Goal: Task Accomplishment & Management: Use online tool/utility

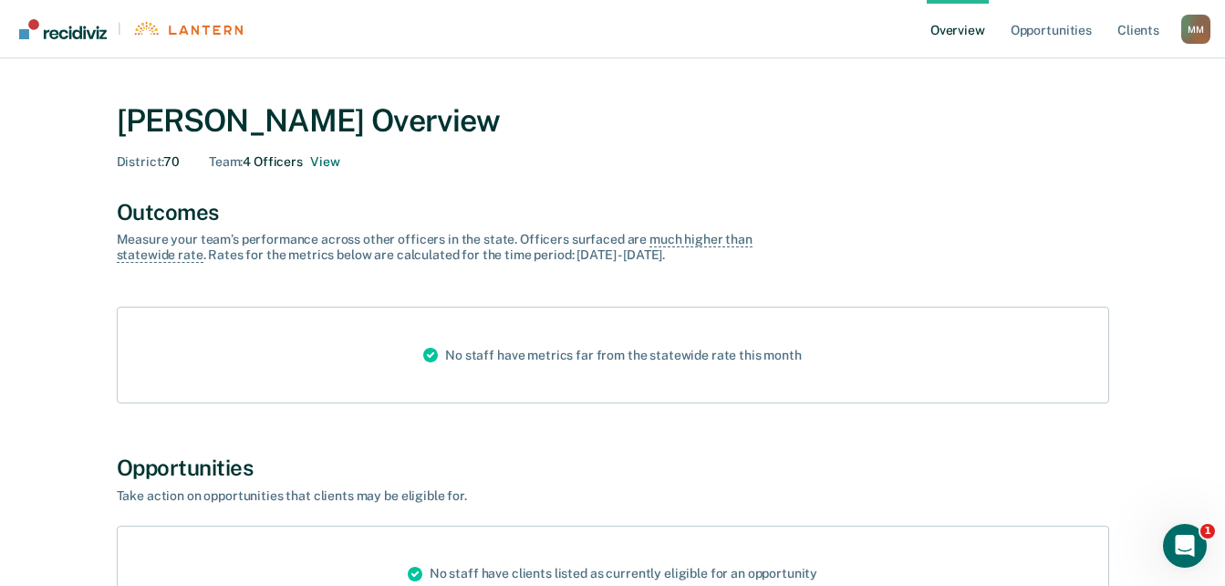
click at [1190, 25] on div "M M" at bounding box center [1195, 29] width 29 height 29
click at [954, 28] on link "Overview" at bounding box center [958, 29] width 62 height 58
click at [1040, 28] on link "Opportunities" at bounding box center [1051, 29] width 88 height 58
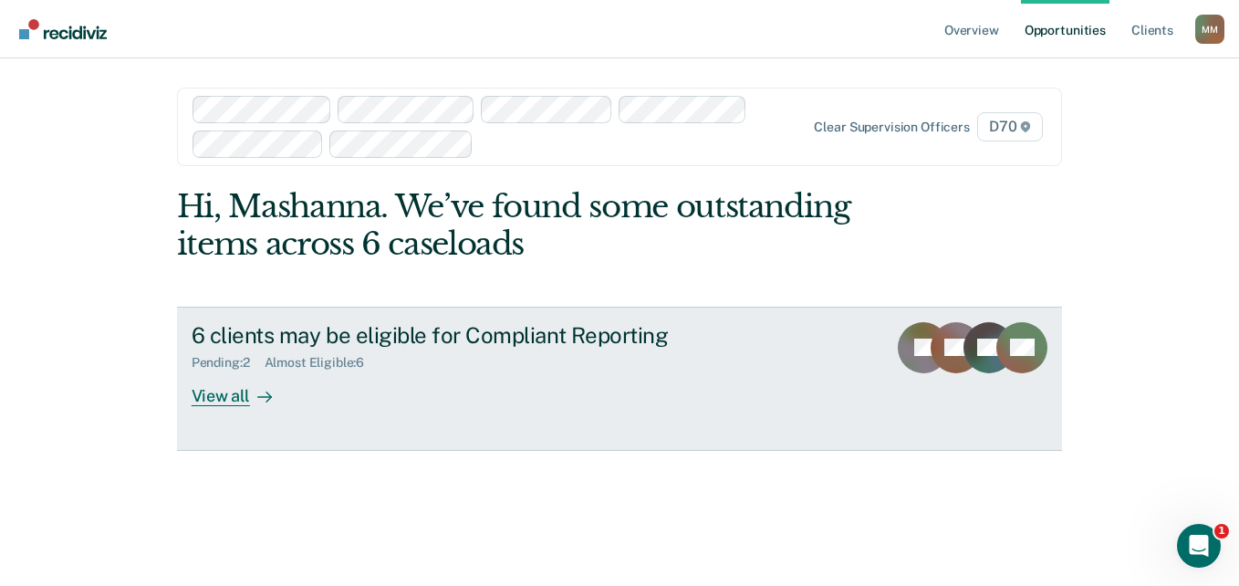
click at [238, 401] on div "View all" at bounding box center [243, 388] width 102 height 36
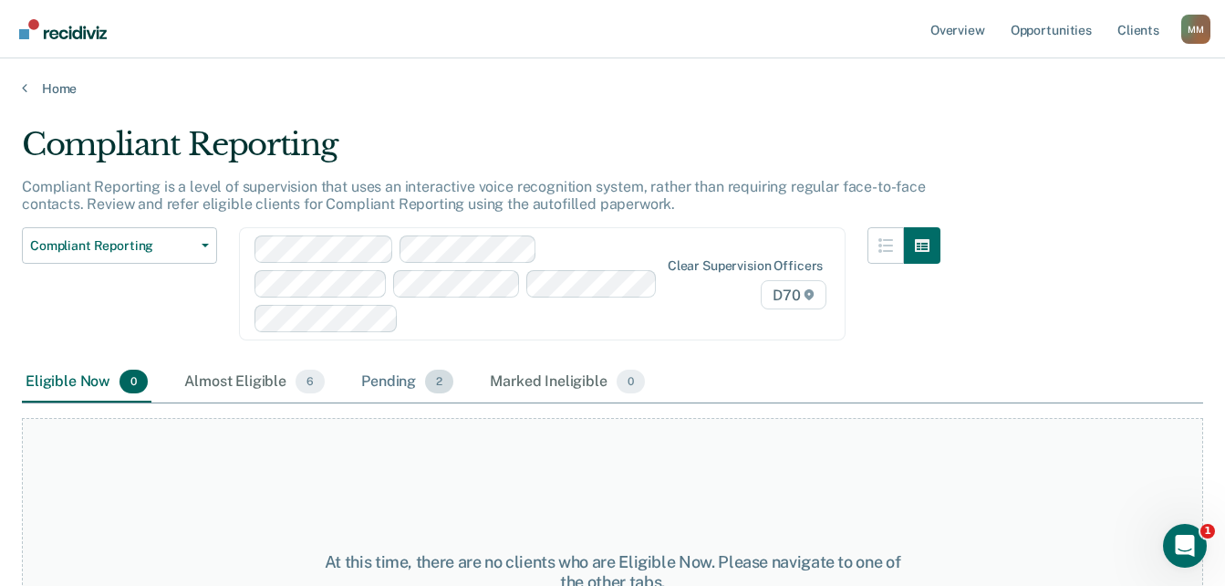
click at [415, 381] on div "Pending 2" at bounding box center [407, 382] width 99 height 40
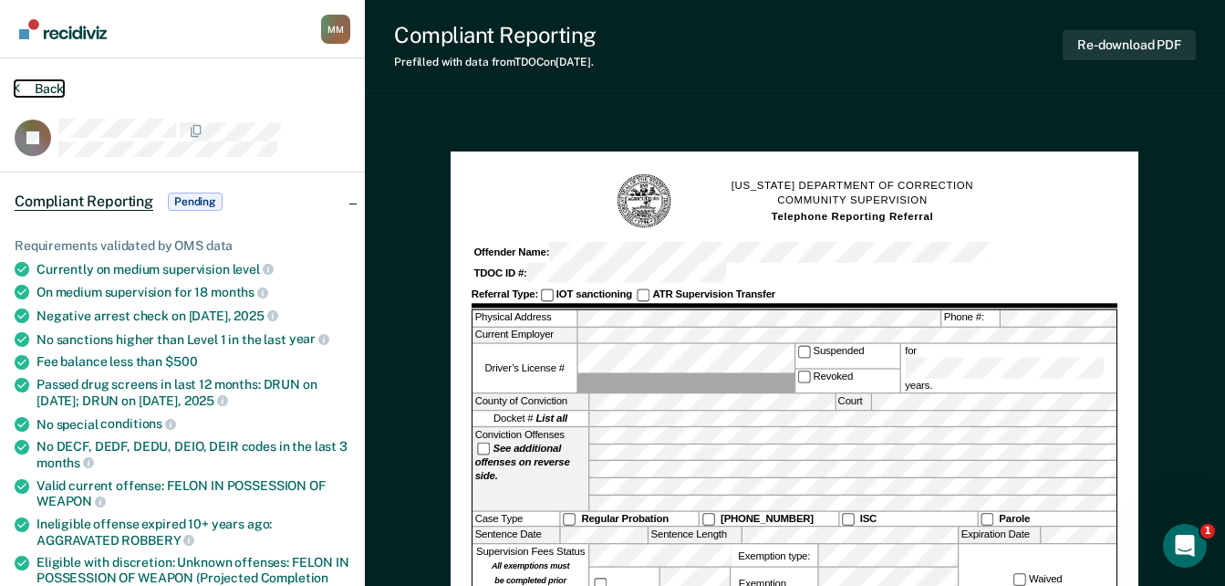
click at [19, 80] on icon at bounding box center [17, 87] width 5 height 15
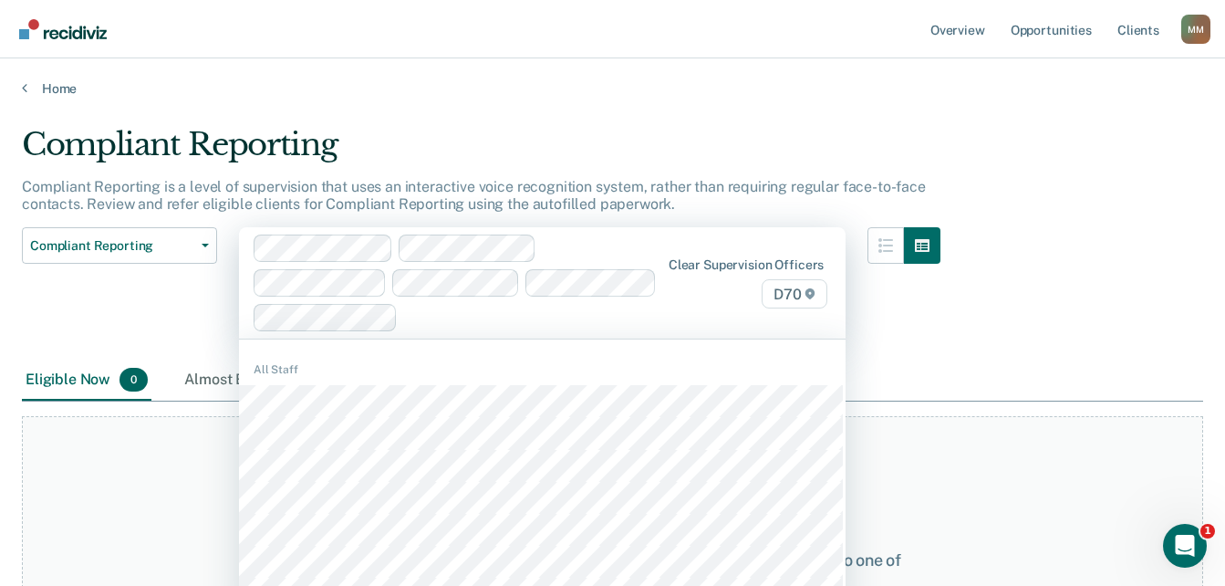
click at [292, 284] on div at bounding box center [456, 282] width 404 height 97
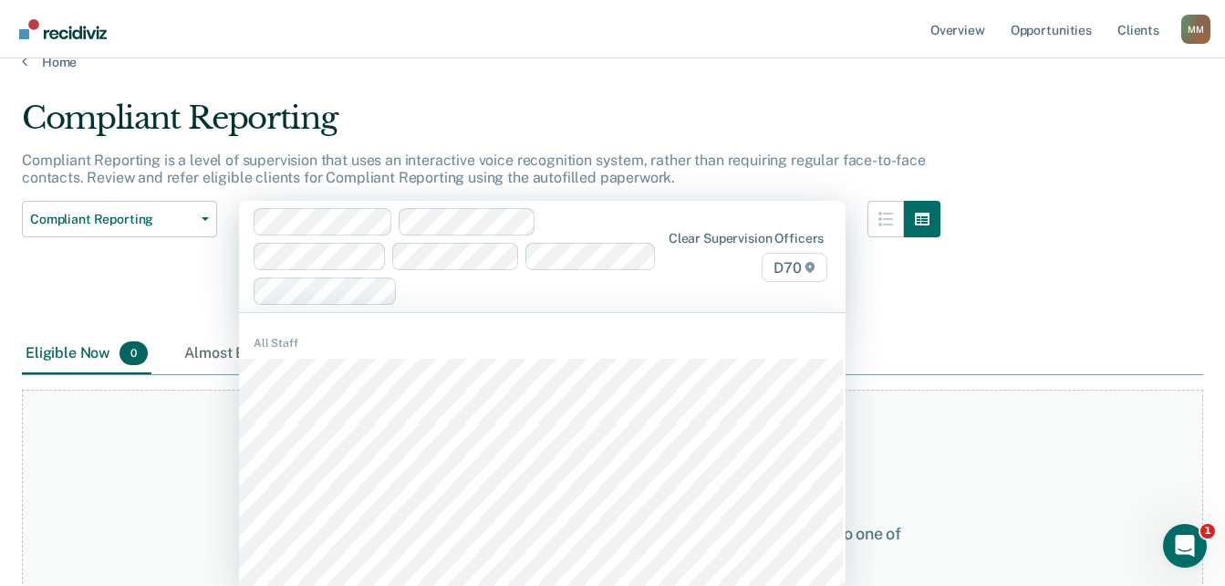
scroll to position [29, 0]
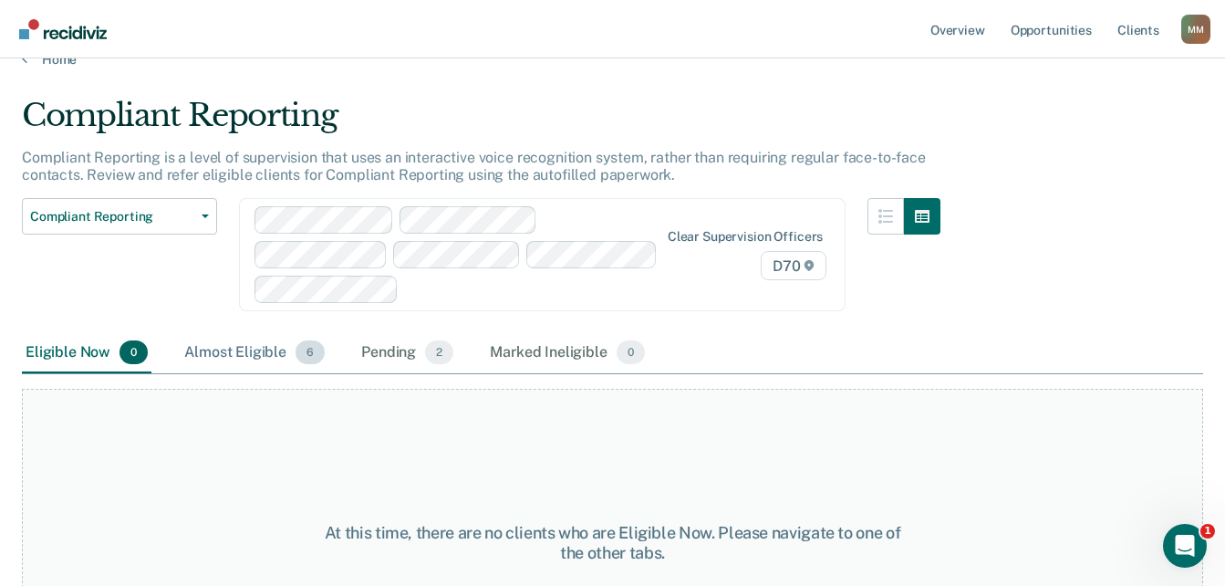
click at [247, 349] on div "Almost Eligible 6" at bounding box center [255, 353] width 148 height 40
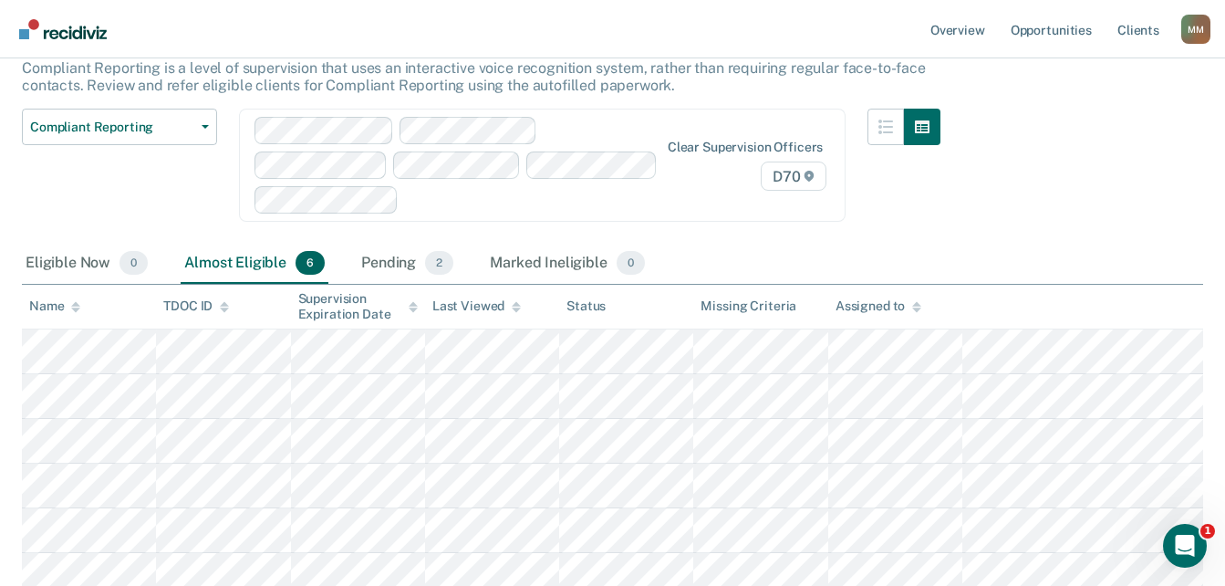
scroll to position [155, 0]
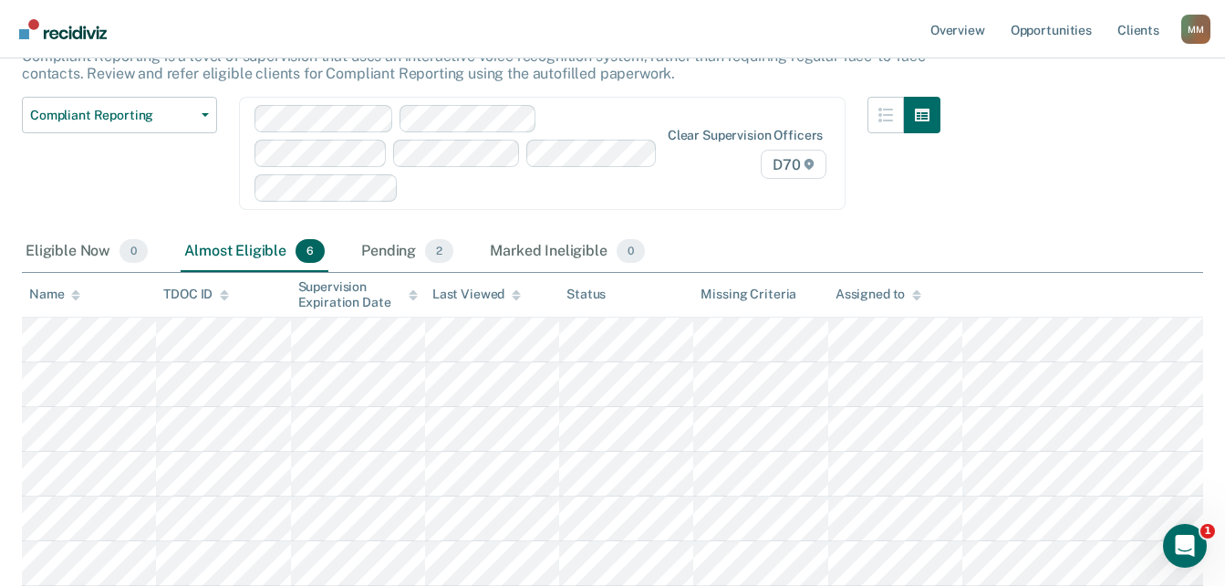
click at [414, 345] on table "Name TDOC ID Supervision Expiration Date Last Viewed Status Missing Criteria As…" at bounding box center [612, 429] width 1181 height 313
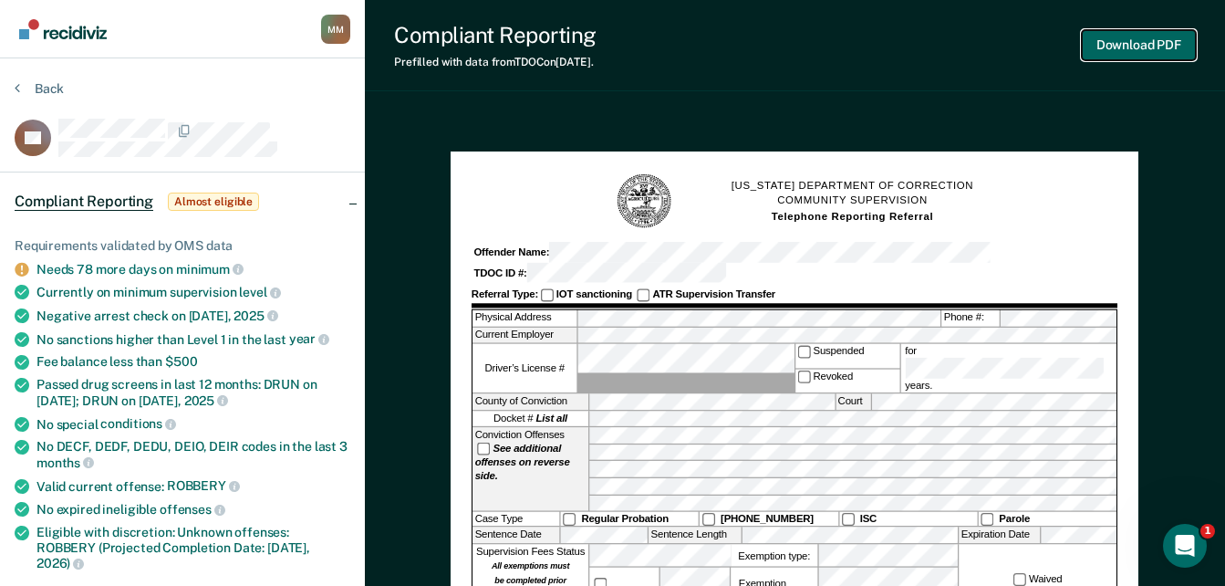
click at [1134, 36] on button "Download PDF" at bounding box center [1139, 45] width 114 height 30
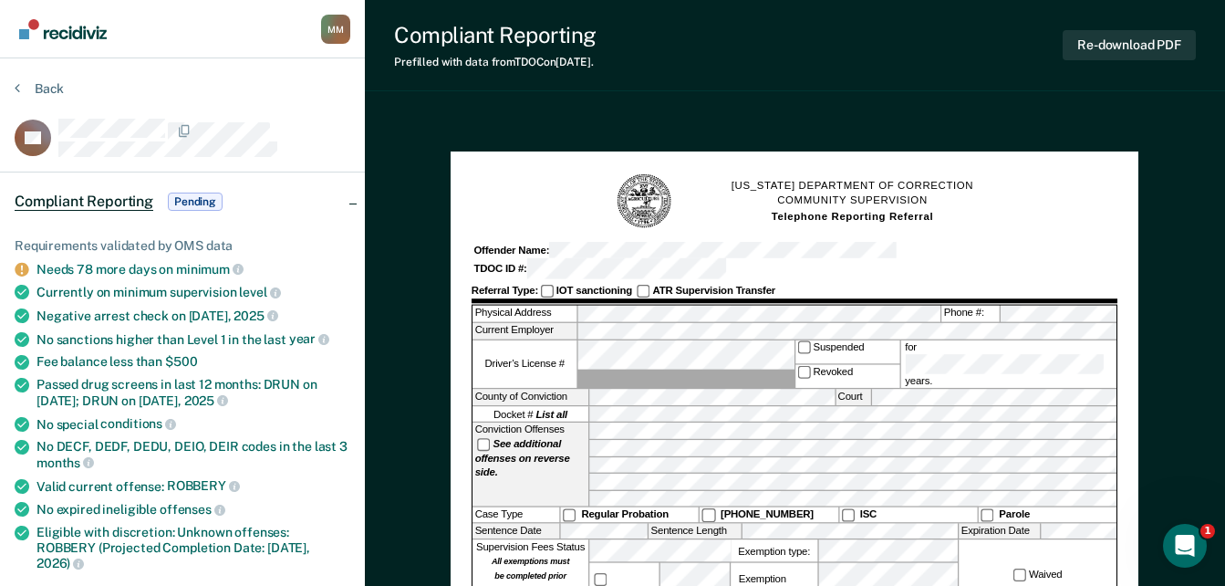
click at [21, 93] on button "Back" at bounding box center [39, 88] width 49 height 16
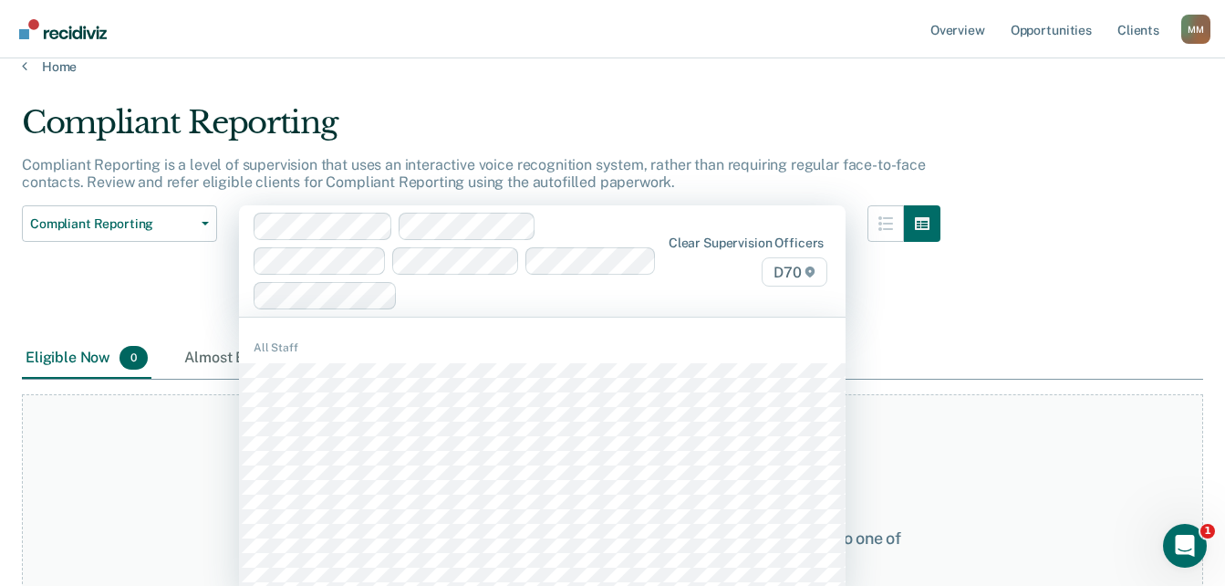
click at [317, 282] on div at bounding box center [456, 261] width 404 height 97
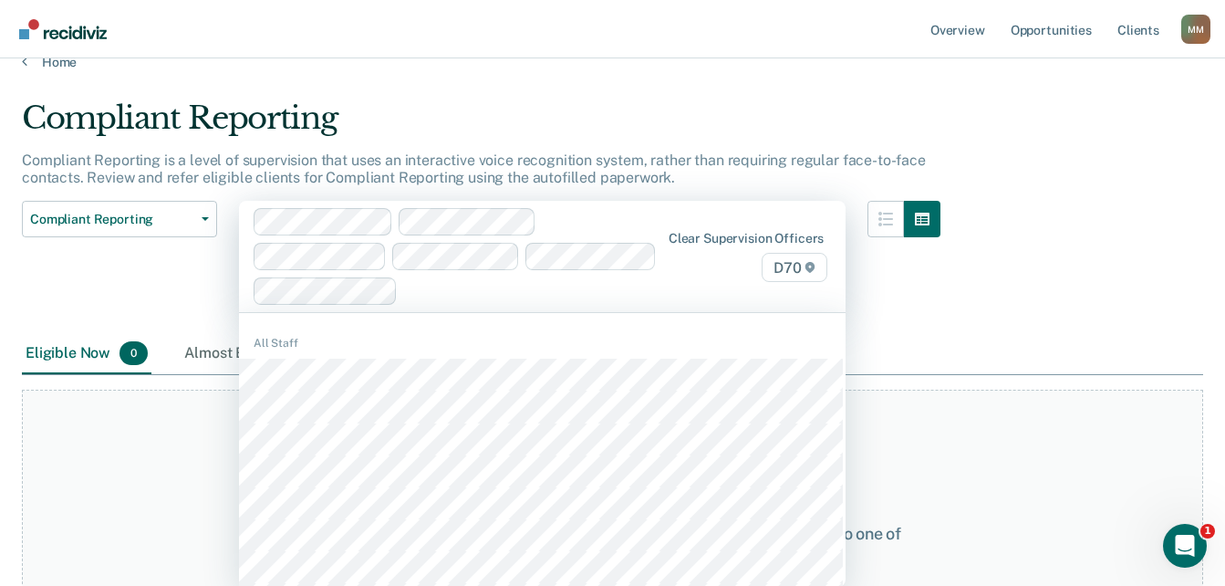
scroll to position [29, 0]
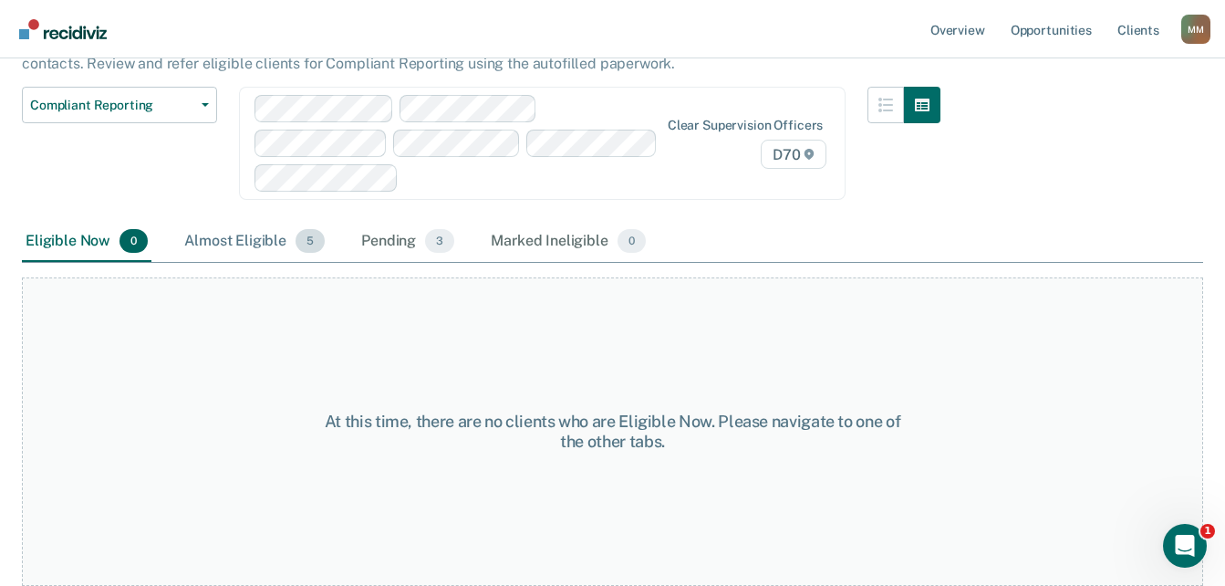
click at [233, 245] on div "Almost Eligible 5" at bounding box center [255, 242] width 148 height 40
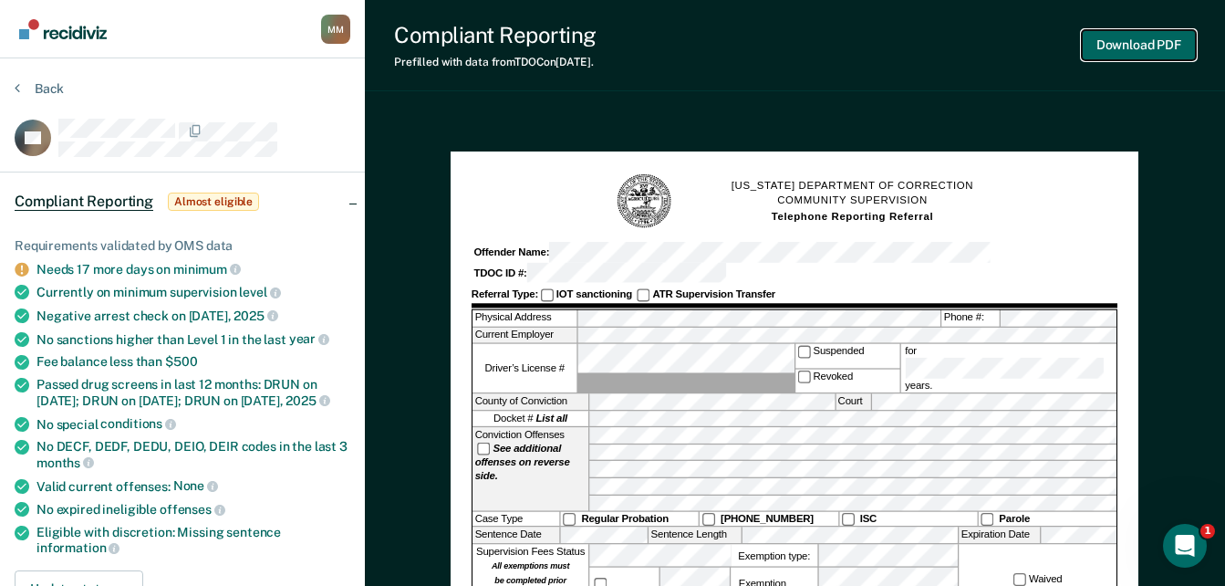
click at [1116, 52] on button "Download PDF" at bounding box center [1139, 45] width 114 height 30
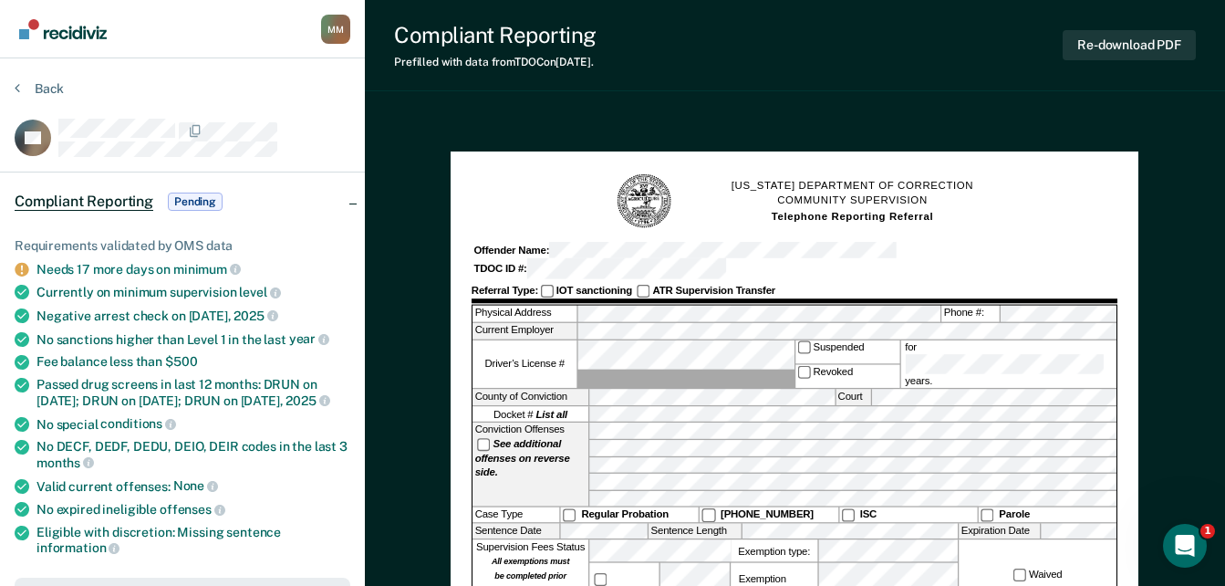
click at [23, 88] on button "Back" at bounding box center [39, 88] width 49 height 16
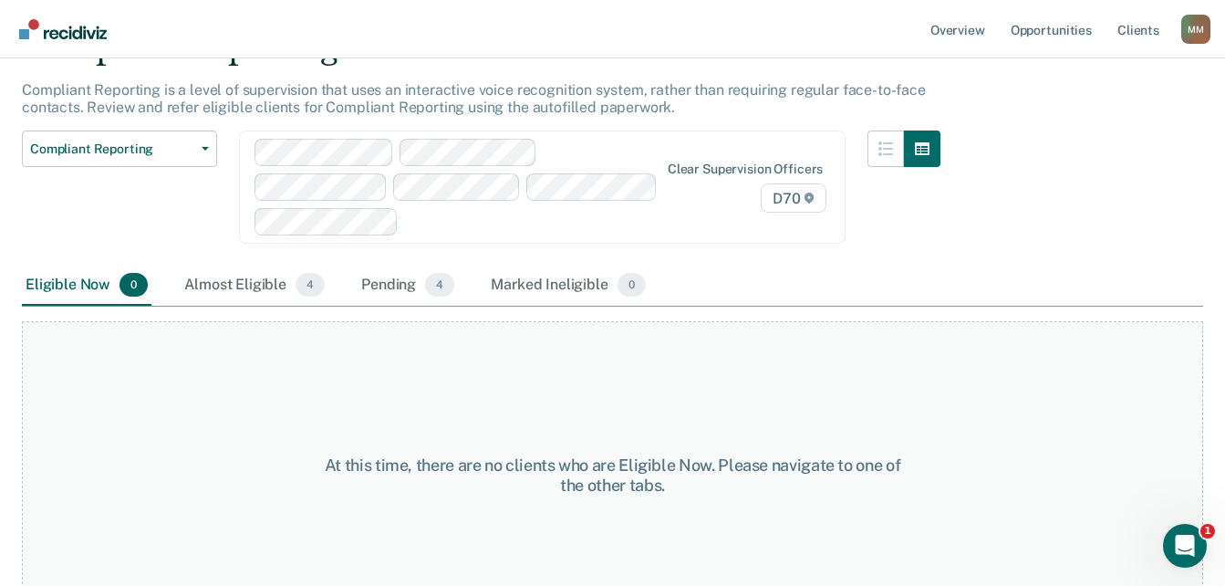
scroll to position [141, 0]
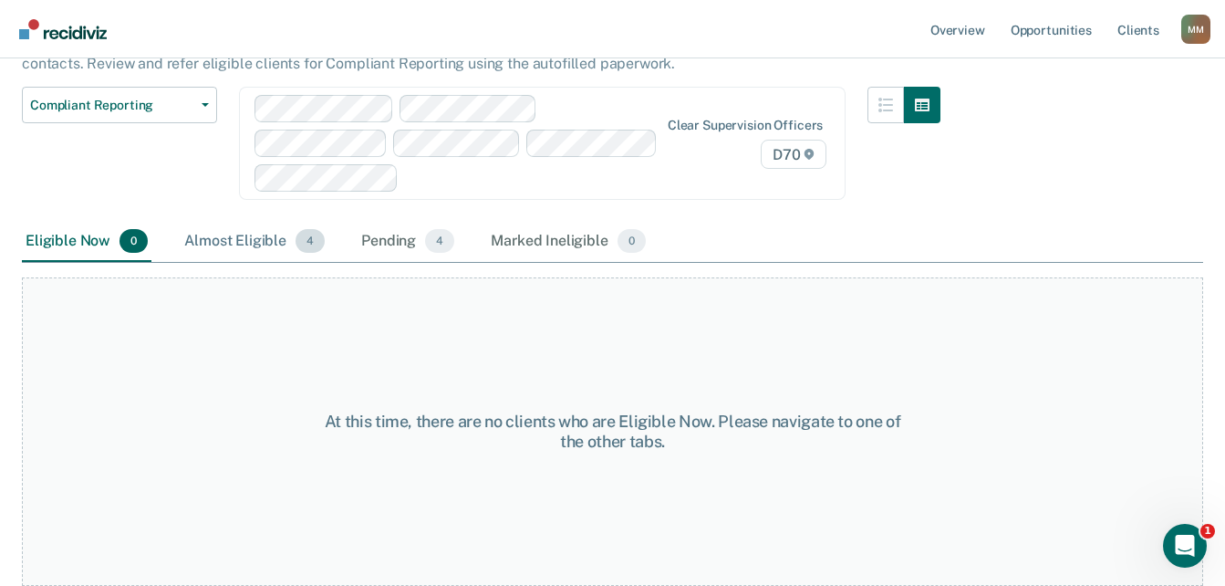
click at [257, 244] on div "Almost Eligible 4" at bounding box center [255, 242] width 148 height 40
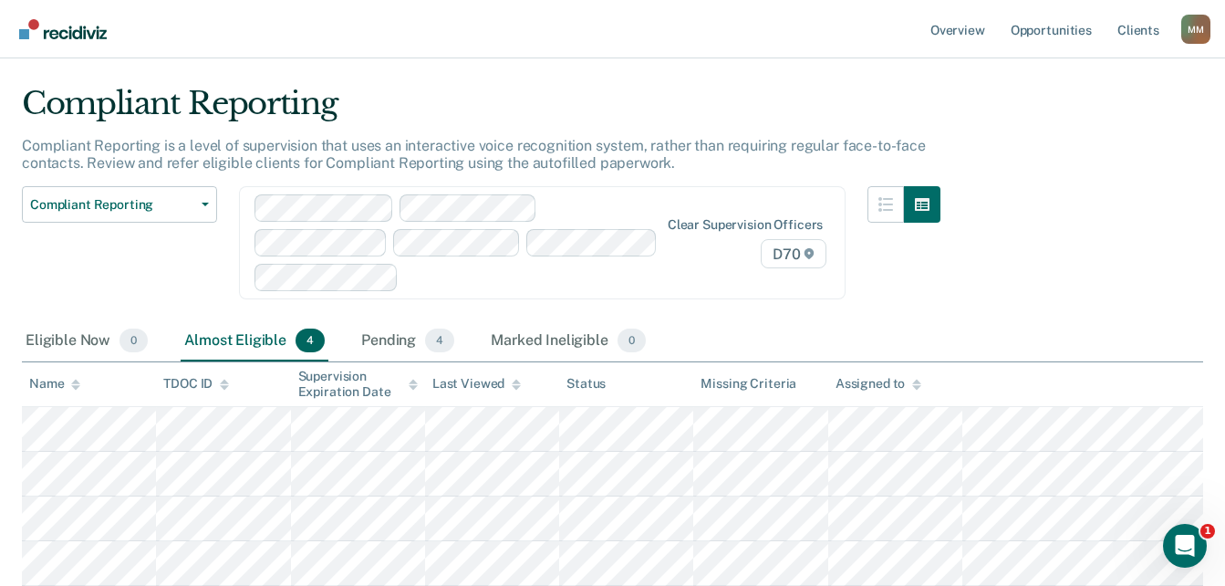
scroll to position [66, 0]
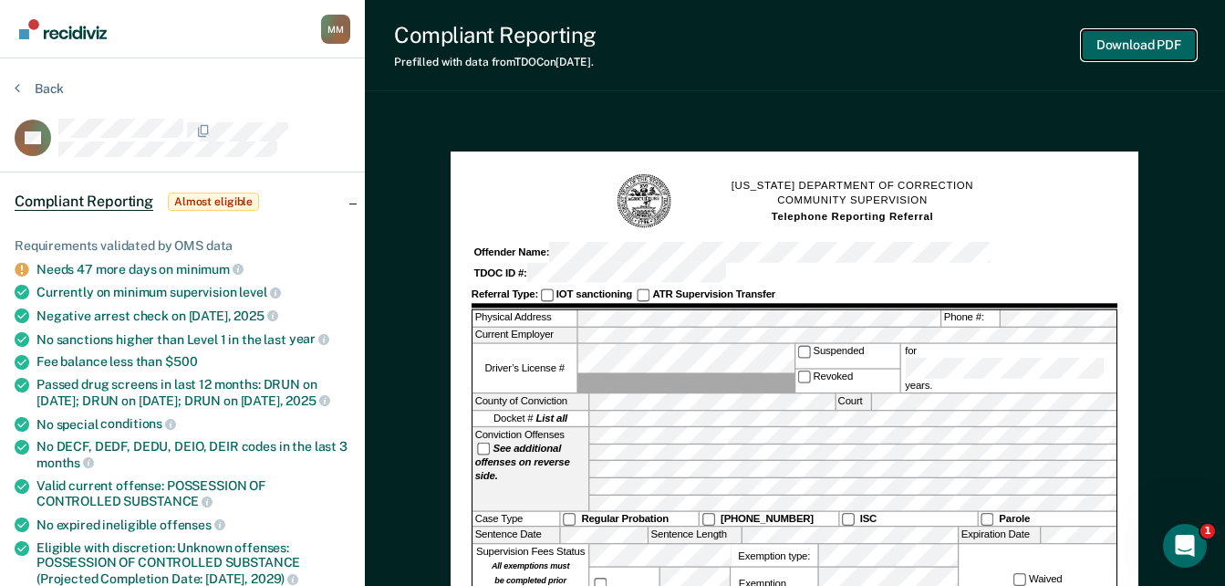
click at [1107, 51] on button "Download PDF" at bounding box center [1139, 45] width 114 height 30
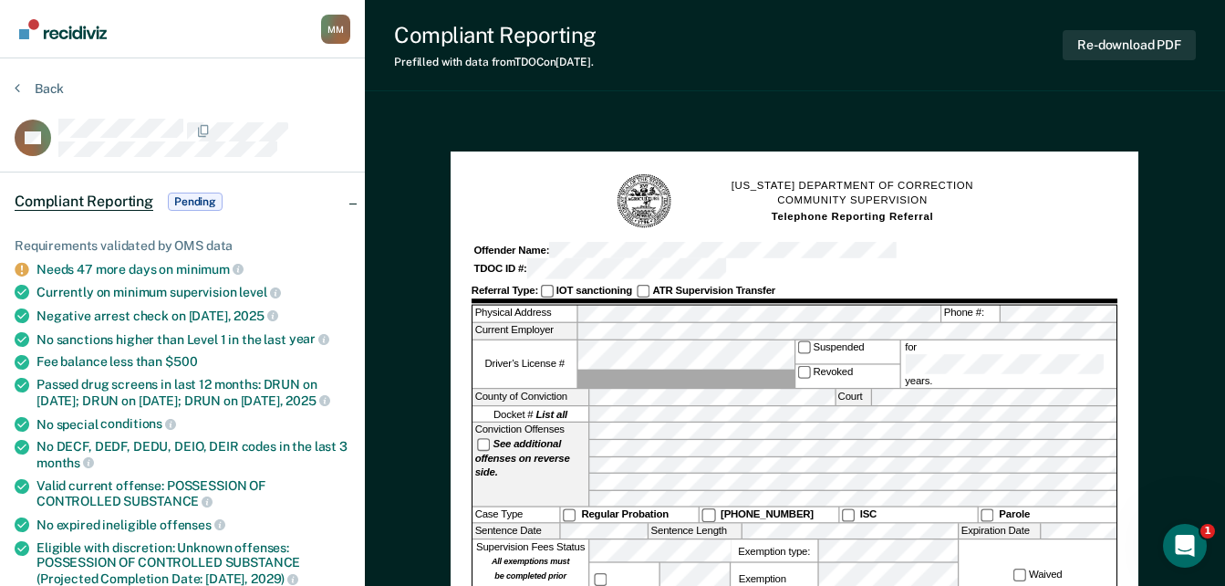
click at [23, 87] on button "Back" at bounding box center [39, 88] width 49 height 16
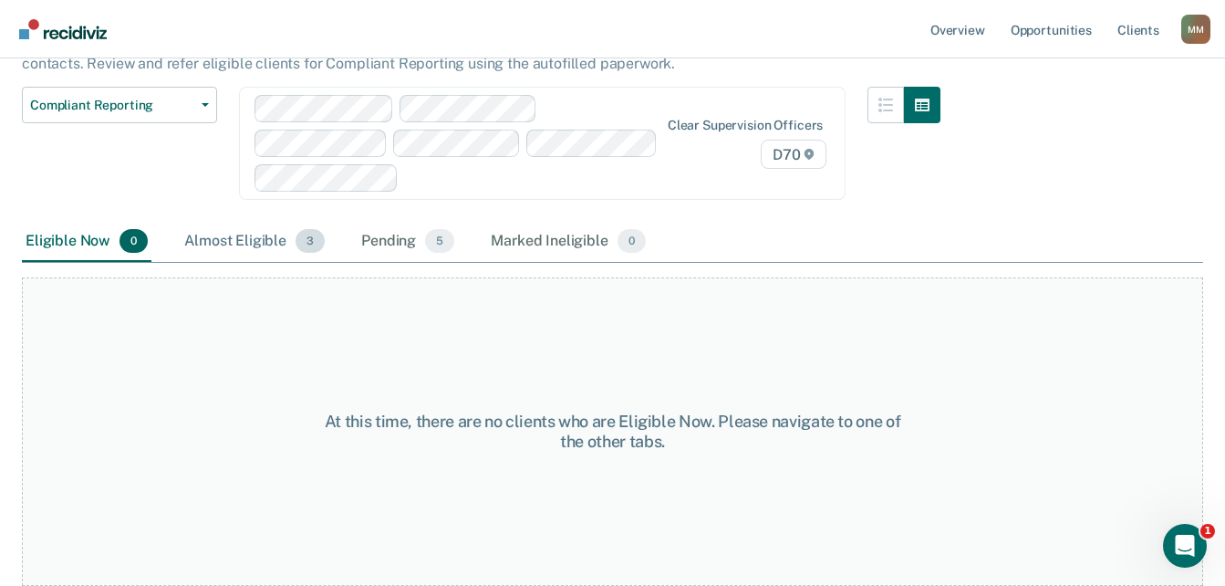
click at [258, 241] on div "Almost Eligible 3" at bounding box center [255, 242] width 148 height 40
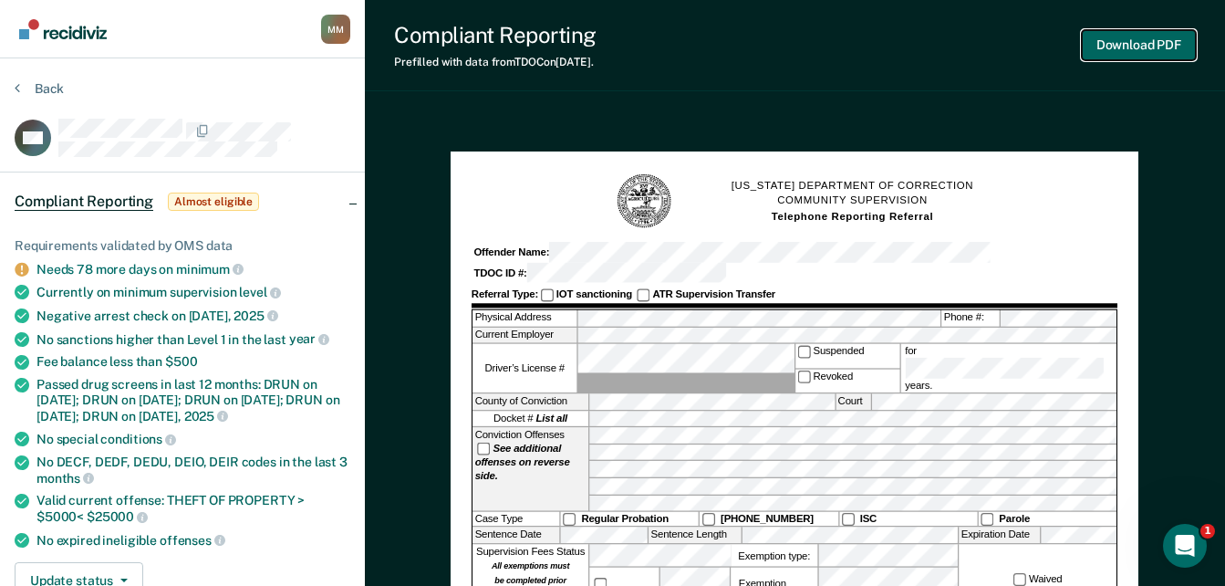
click at [1128, 40] on button "Download PDF" at bounding box center [1139, 45] width 114 height 30
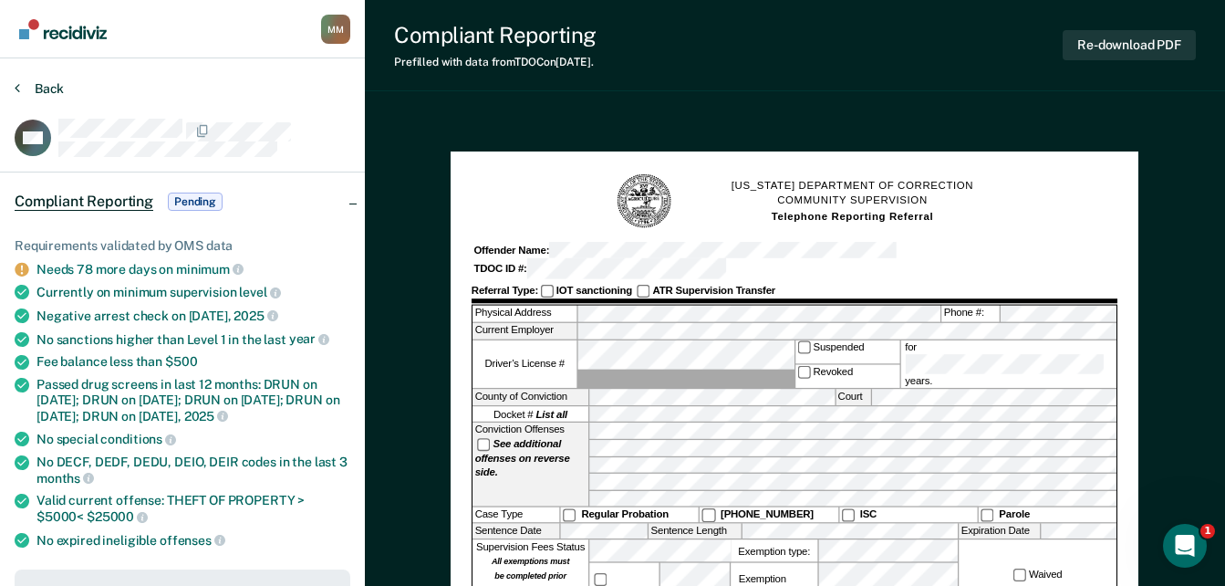
click at [33, 88] on button "Back" at bounding box center [39, 88] width 49 height 16
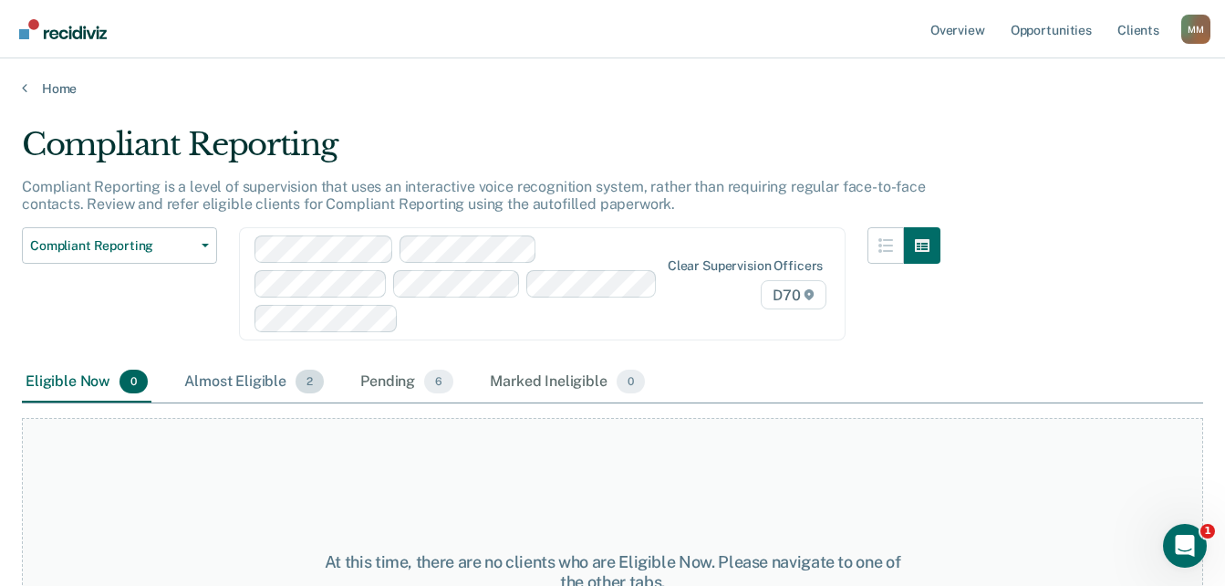
click at [236, 369] on div "Almost Eligible 2" at bounding box center [254, 382] width 147 height 40
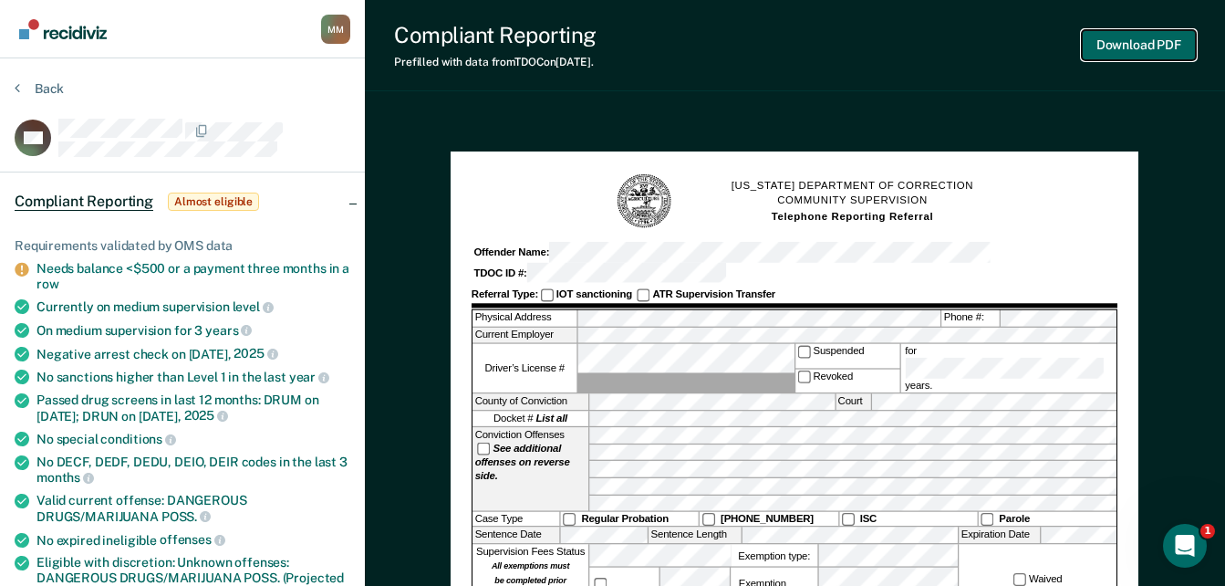
click at [1121, 58] on button "Download PDF" at bounding box center [1139, 45] width 114 height 30
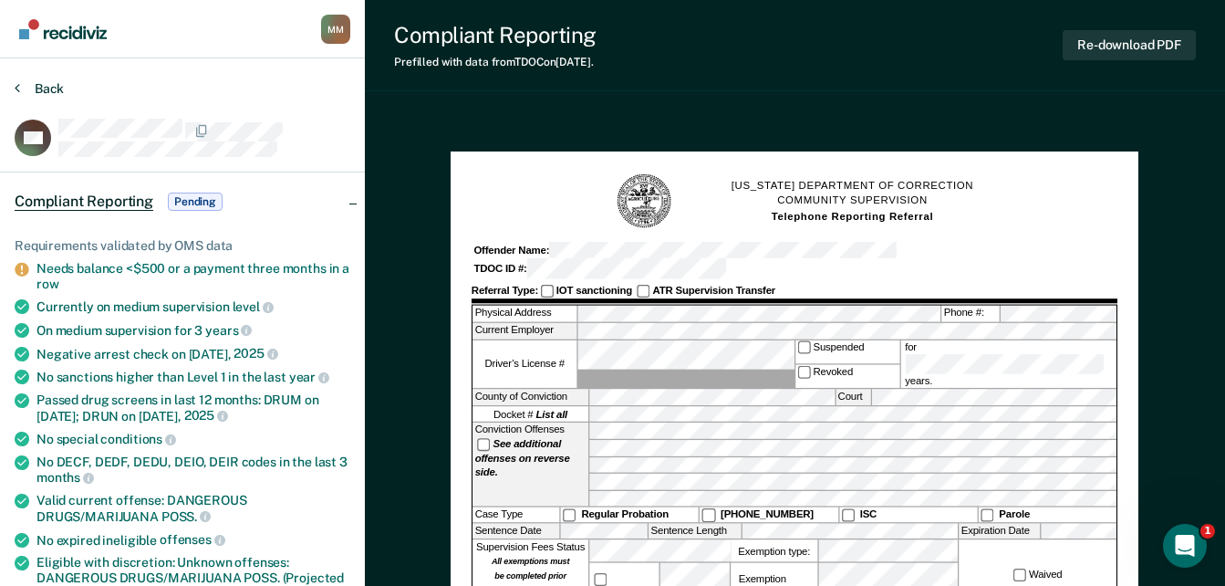
click at [28, 83] on button "Back" at bounding box center [39, 88] width 49 height 16
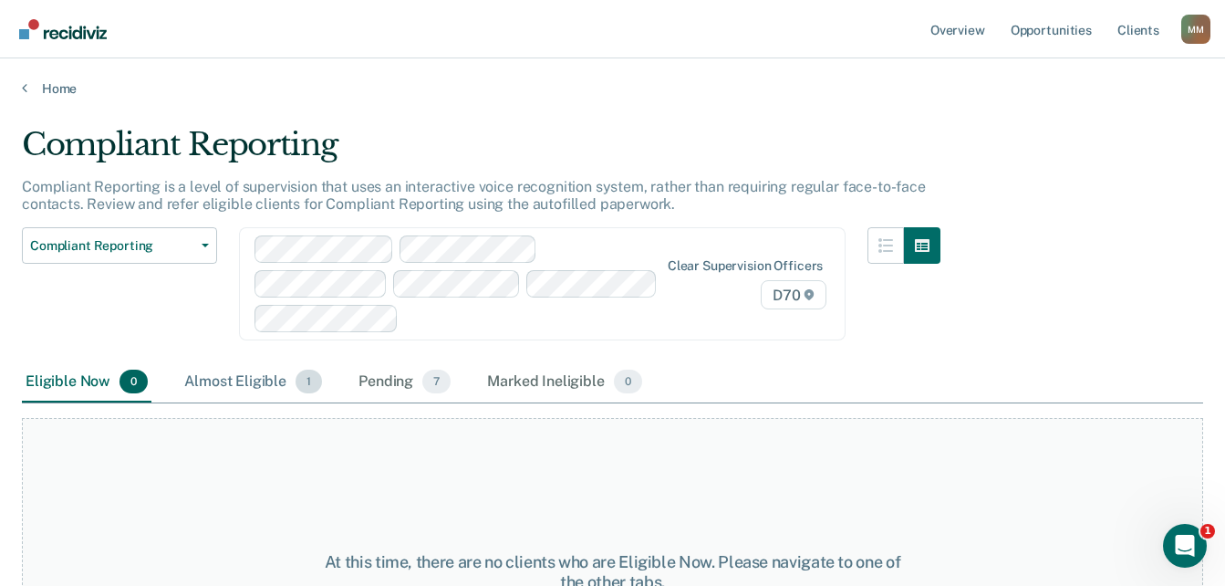
drag, startPoint x: 185, startPoint y: 374, endPoint x: 194, endPoint y: 375, distance: 9.2
click at [186, 374] on div "Almost Eligible 1" at bounding box center [253, 382] width 145 height 40
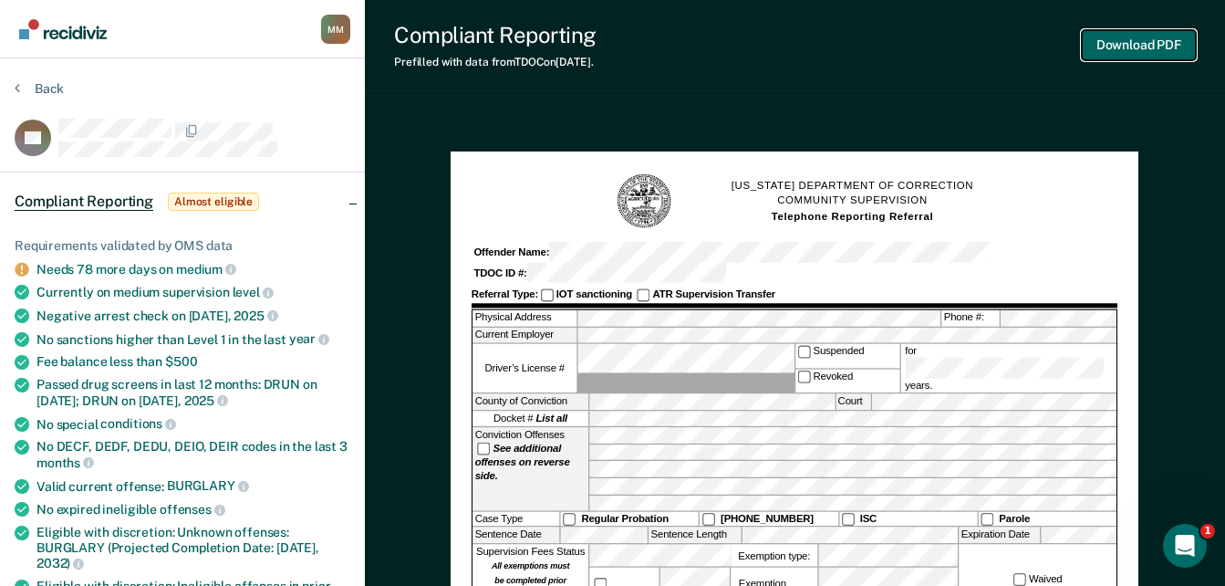
click at [1119, 43] on button "Download PDF" at bounding box center [1139, 45] width 114 height 30
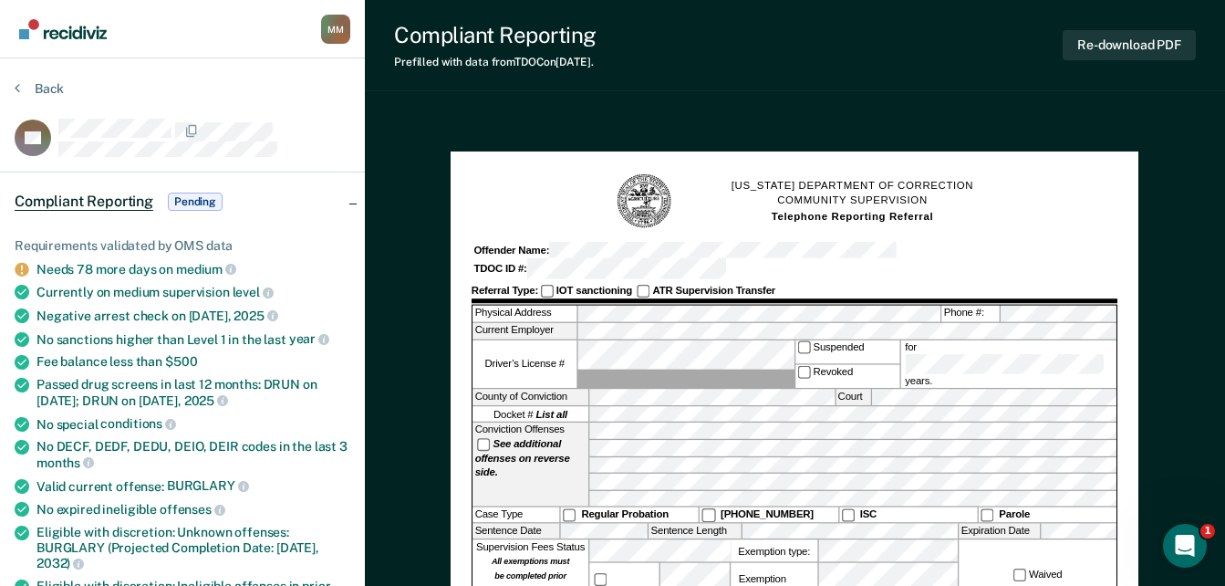
click at [15, 88] on icon at bounding box center [17, 87] width 5 height 15
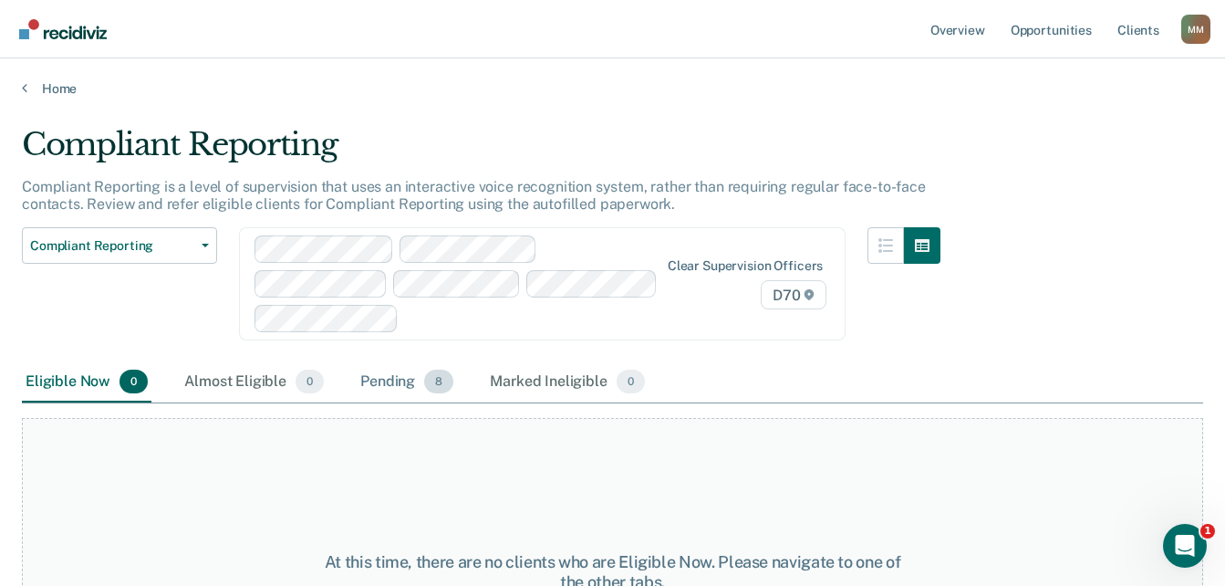
click at [390, 387] on div "Pending 8" at bounding box center [407, 382] width 100 height 40
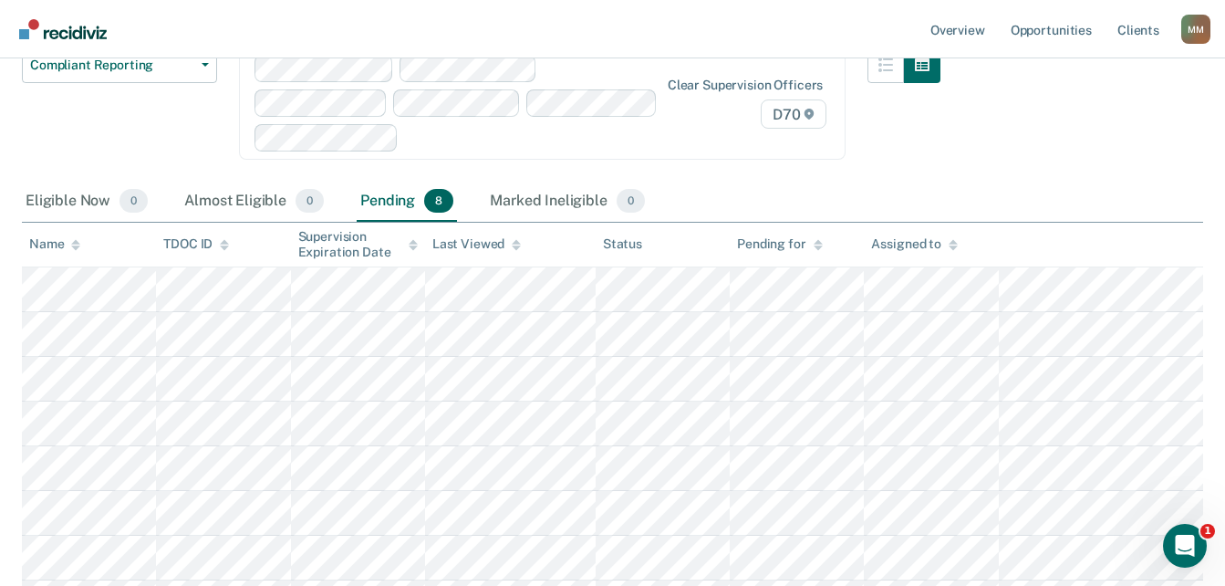
scroll to position [220, 0]
